Goal: Information Seeking & Learning: Understand process/instructions

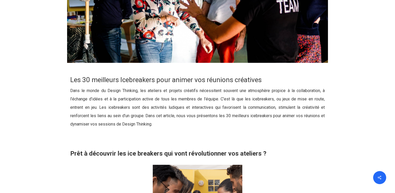
scroll to position [209, 0]
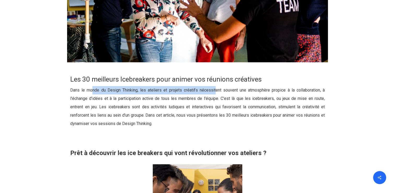
drag, startPoint x: 94, startPoint y: 93, endPoint x: 214, endPoint y: 93, distance: 120.7
click at [214, 93] on p "Dans le monde du Design Thinking, les ateliers et projets créatifs nécessitent …" at bounding box center [197, 110] width 255 height 48
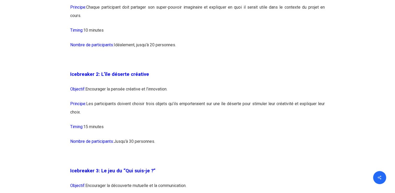
scroll to position [522, 0]
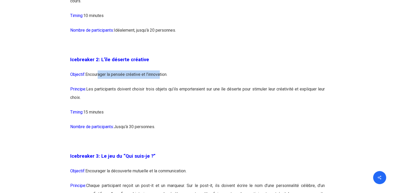
drag, startPoint x: 98, startPoint y: 75, endPoint x: 167, endPoint y: 77, distance: 69.5
click at [165, 77] on p "Objectif: Encourager la pensée créative et l’innovation." at bounding box center [197, 77] width 255 height 15
click at [125, 89] on p "Principe: Les participants doivent choisir trois objets qu’ils emporteraient su…" at bounding box center [197, 96] width 255 height 23
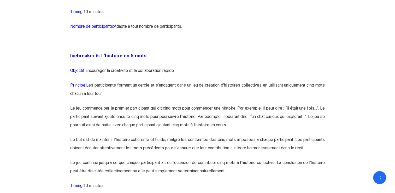
scroll to position [1123, 0]
drag, startPoint x: 96, startPoint y: 74, endPoint x: 164, endPoint y: 80, distance: 67.9
click at [164, 80] on p "Objectif: Encourager la créativité et la collaboration rapide." at bounding box center [197, 73] width 255 height 15
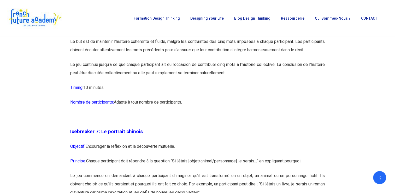
scroll to position [1149, 0]
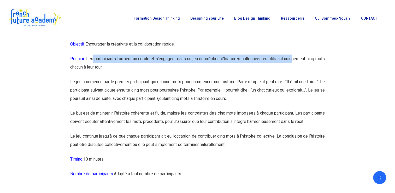
drag, startPoint x: 94, startPoint y: 65, endPoint x: 302, endPoint y: 68, distance: 207.9
click at [302, 68] on p "Principe: Les participants forment un cercle et s’engagent dans un jeu de créat…" at bounding box center [197, 66] width 255 height 23
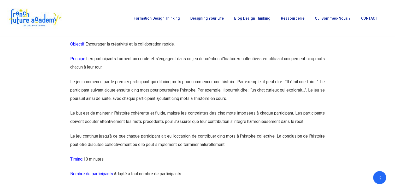
click at [90, 74] on p "Principe: Les participants forment un cercle et s’engagent dans un jeu de créat…" at bounding box center [197, 66] width 255 height 23
click at [86, 61] on span "Principe:" at bounding box center [78, 58] width 16 height 5
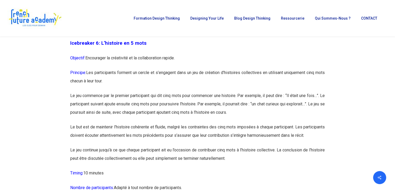
scroll to position [1123, 0]
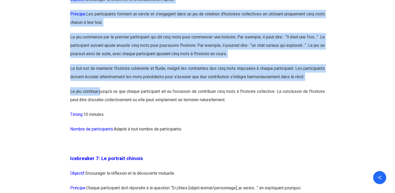
scroll to position [1202, 0]
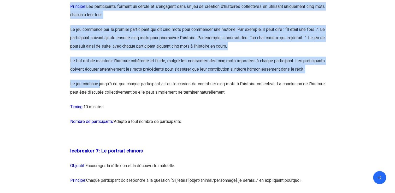
drag, startPoint x: 71, startPoint y: 63, endPoint x: 258, endPoint y: 137, distance: 201.5
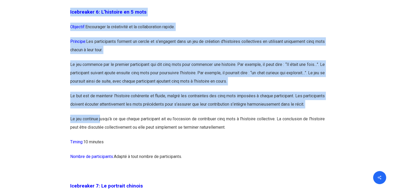
scroll to position [1175, 0]
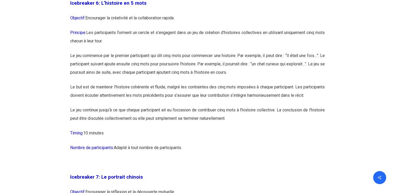
drag, startPoint x: 70, startPoint y: 11, endPoint x: 200, endPoint y: 161, distance: 198.2
click at [154, 51] on p "Principe: Les participants forment un cercle et s’engagent dans un jeu de créat…" at bounding box center [197, 39] width 255 height 23
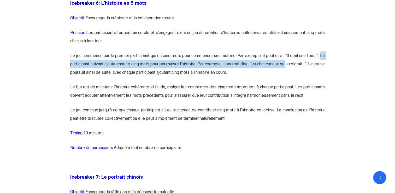
drag, startPoint x: 70, startPoint y: 71, endPoint x: 297, endPoint y: 73, distance: 227.3
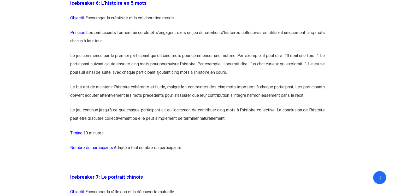
click at [88, 92] on p "Le but est de maintenir l’histoire cohérente et fluide, malgré les contraintes …" at bounding box center [197, 94] width 255 height 23
drag, startPoint x: 181, startPoint y: 98, endPoint x: 239, endPoint y: 96, distance: 58.0
click at [238, 96] on p "Le but est de maintenir l’histoire cohérente et fluide, malgré les contraintes …" at bounding box center [197, 94] width 255 height 23
click at [267, 95] on p "Le but est de maintenir l’histoire cohérente et fluide, malgré les contraintes …" at bounding box center [197, 94] width 255 height 23
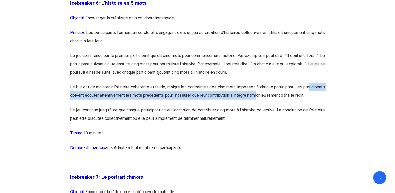
drag, startPoint x: 76, startPoint y: 103, endPoint x: 287, endPoint y: 103, distance: 210.3
click at [287, 103] on p "Le but est de maintenir l’histoire cohérente et fluide, malgré les contraintes …" at bounding box center [197, 94] width 255 height 23
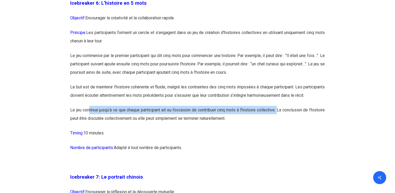
drag, startPoint x: 90, startPoint y: 125, endPoint x: 293, endPoint y: 125, distance: 203.0
click at [293, 125] on p "Le jeu continue jusqu’à ce que chaque participant ait eu l’occasion de contribu…" at bounding box center [197, 117] width 255 height 23
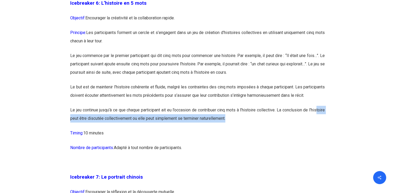
drag, startPoint x: 77, startPoint y: 131, endPoint x: 247, endPoint y: 137, distance: 170.4
click at [247, 129] on p "Le jeu continue jusqu’à ce que chaque participant ait eu l’occasion de contribu…" at bounding box center [197, 117] width 255 height 23
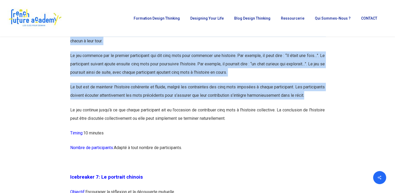
scroll to position [1202, 0]
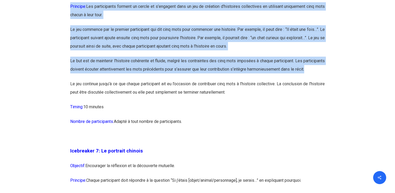
drag, startPoint x: 70, startPoint y: 63, endPoint x: 194, endPoint y: 137, distance: 144.0
copy div "Icebreaker 6: L’histoire en 5 mots Objectif: Encourager la créativité et la col…"
click at [113, 80] on p "Le but est de maintenir l’histoire cohérente et fluide, malgré les contraintes …" at bounding box center [197, 68] width 255 height 23
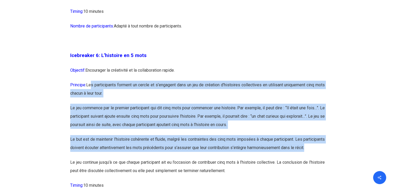
scroll to position [1149, 0]
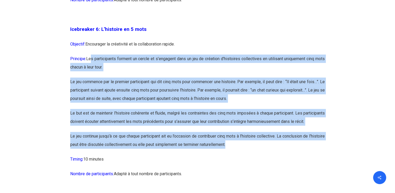
drag, startPoint x: 93, startPoint y: 92, endPoint x: 257, endPoint y: 165, distance: 179.3
copy div "s participants forment un cercle et s’engagent dans un jeu de création d’histoi…"
